Goal: Information Seeking & Learning: Learn about a topic

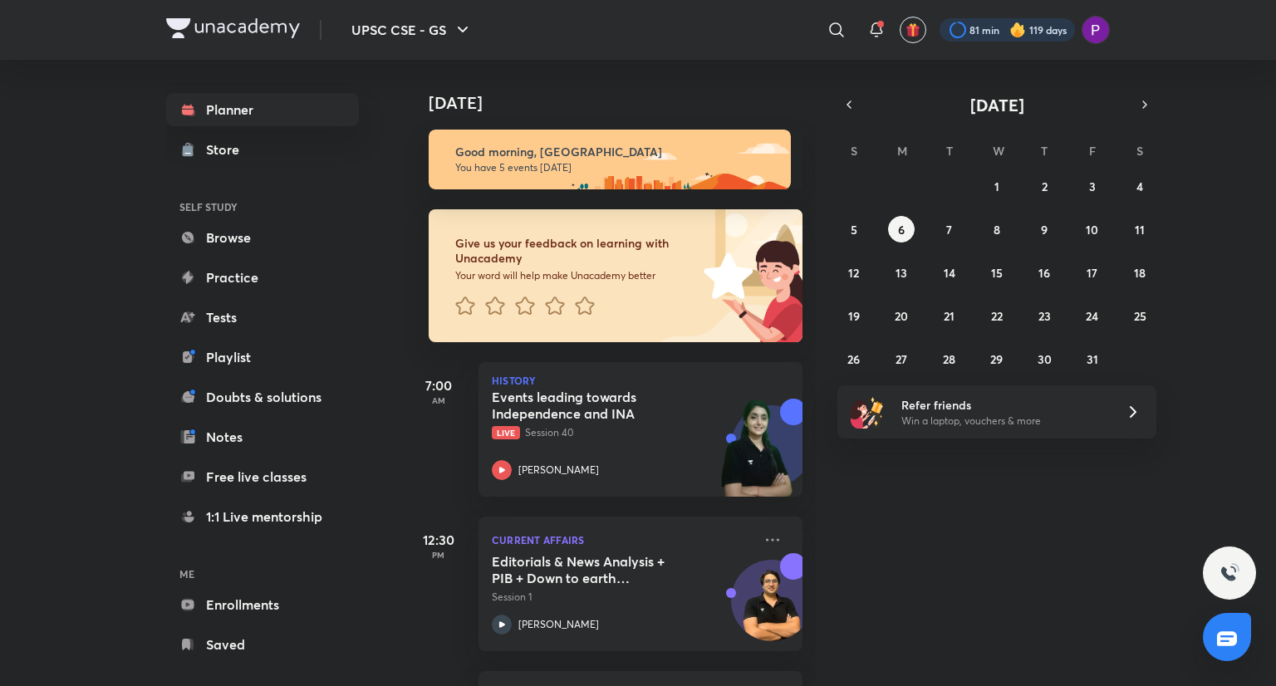
click at [974, 34] on div at bounding box center [1006, 29] width 135 height 23
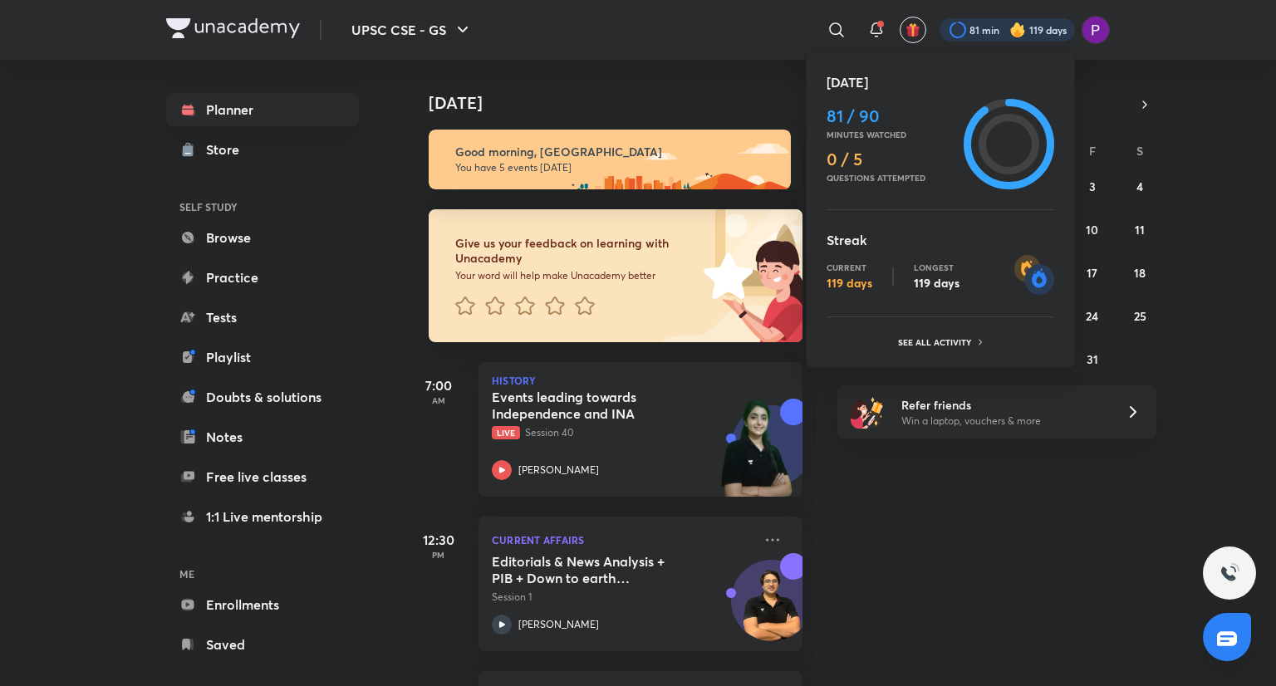
click at [974, 34] on div at bounding box center [638, 343] width 1276 height 686
